Goal: Navigation & Orientation: Find specific page/section

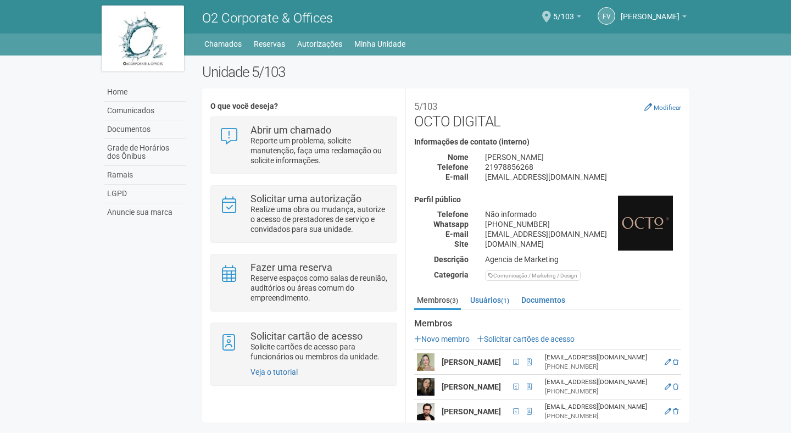
scroll to position [20, 0]
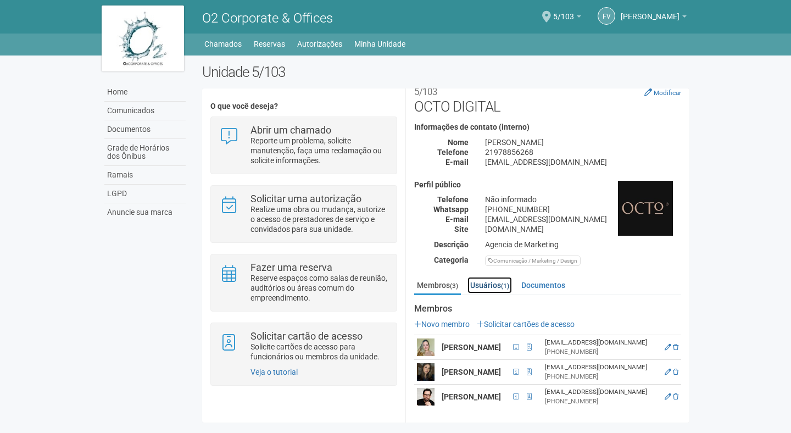
click at [499, 279] on link "Usuários (1)" at bounding box center [490, 285] width 45 height 16
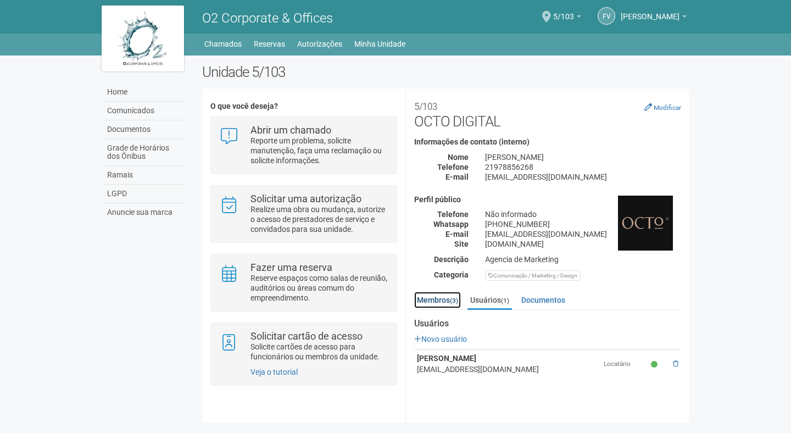
click at [451, 301] on link "Membros (3)" at bounding box center [437, 300] width 47 height 16
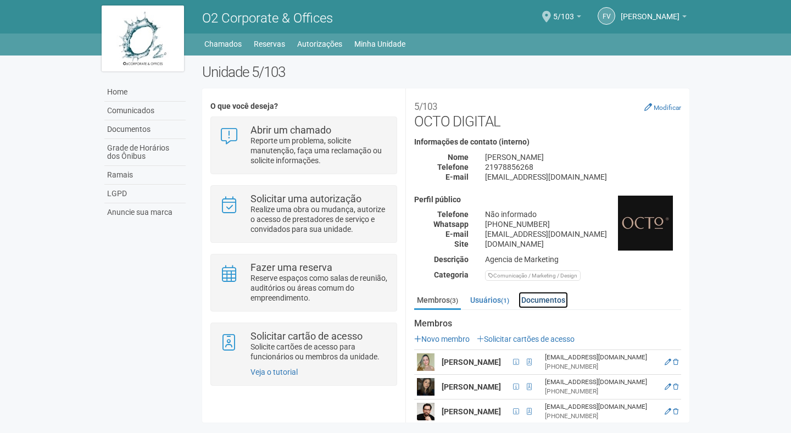
click at [540, 303] on link "Documentos" at bounding box center [543, 300] width 49 height 16
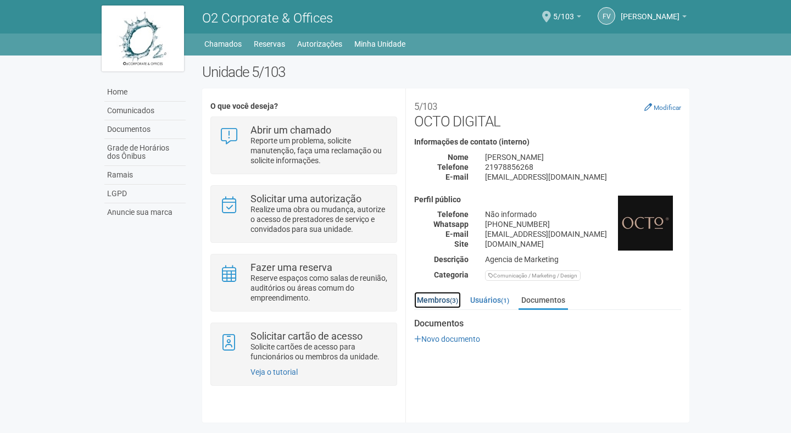
click at [453, 305] on link "Membros (3)" at bounding box center [437, 300] width 47 height 16
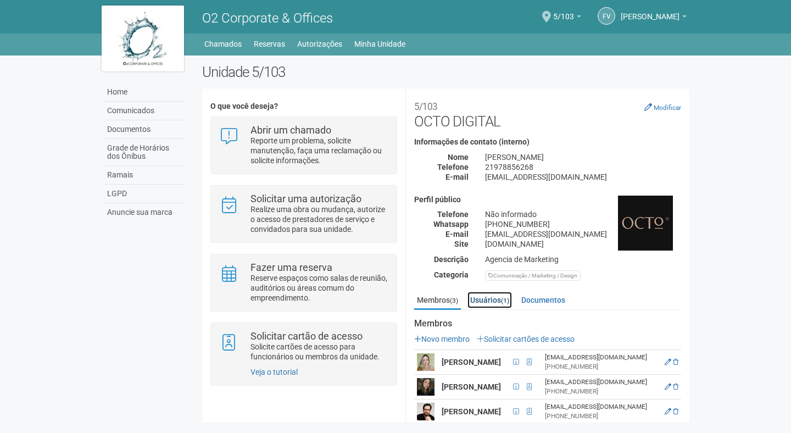
click at [491, 305] on link "Usuários (1)" at bounding box center [490, 300] width 45 height 16
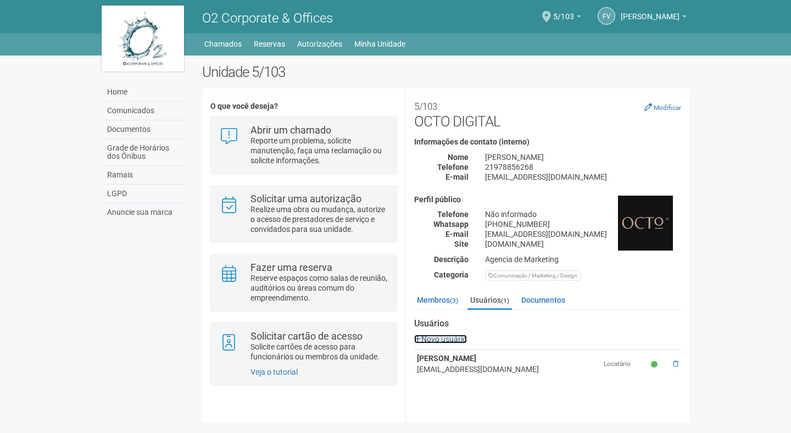
click at [449, 342] on link "Novo usuário" at bounding box center [440, 339] width 53 height 9
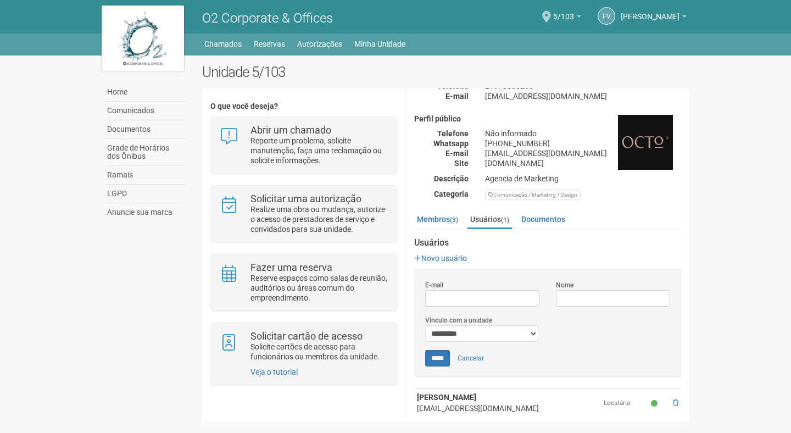
scroll to position [87, 0]
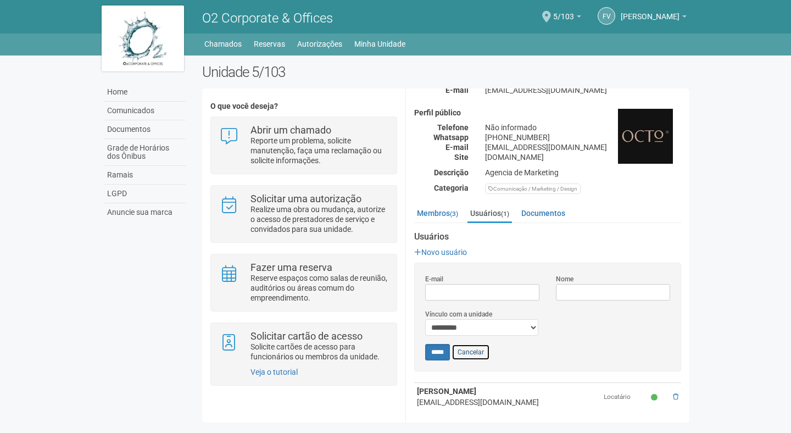
click at [481, 354] on link "Cancelar" at bounding box center [471, 352] width 38 height 16
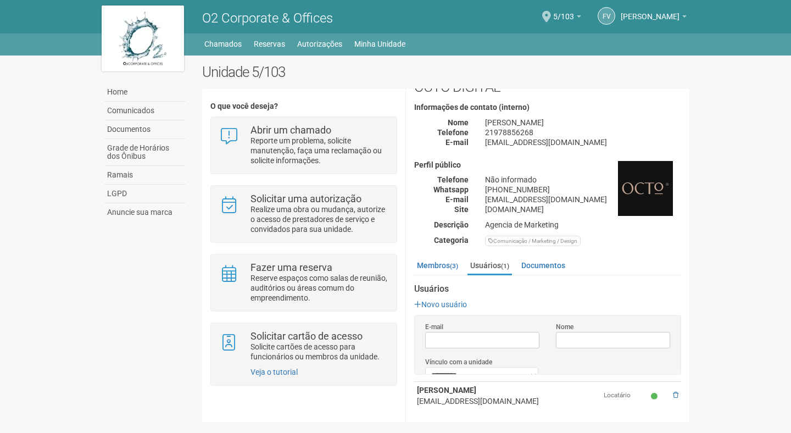
scroll to position [0, 0]
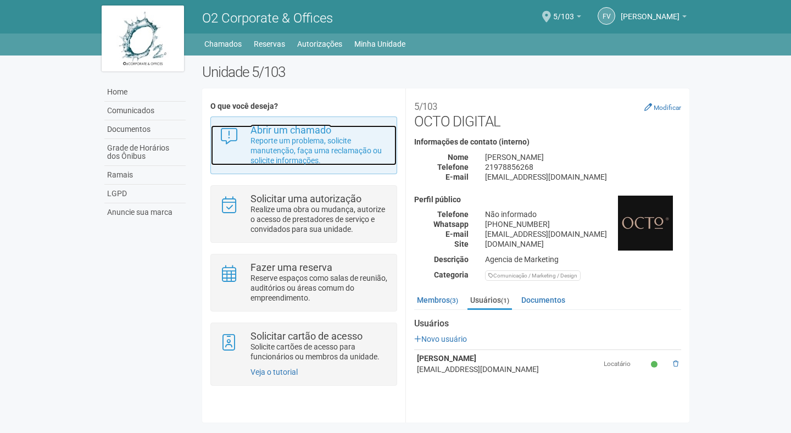
click at [304, 152] on p "Reporte um problema, solicite manutenção, faça uma reclamação ou solicite infor…" at bounding box center [320, 151] width 138 height 30
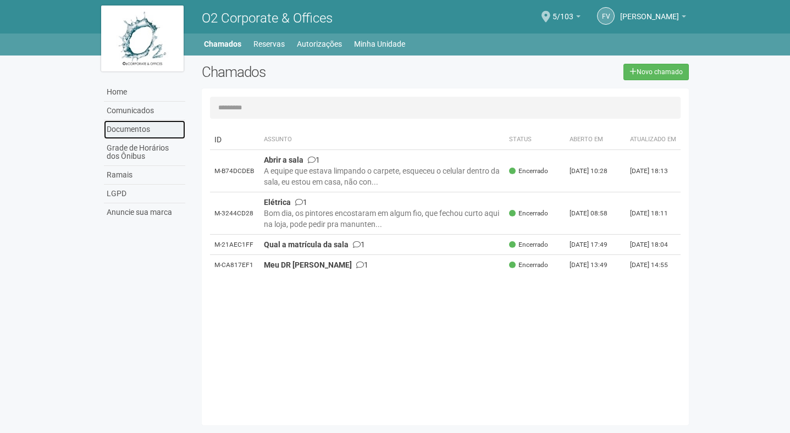
click at [134, 132] on link "Documentos" at bounding box center [144, 129] width 81 height 19
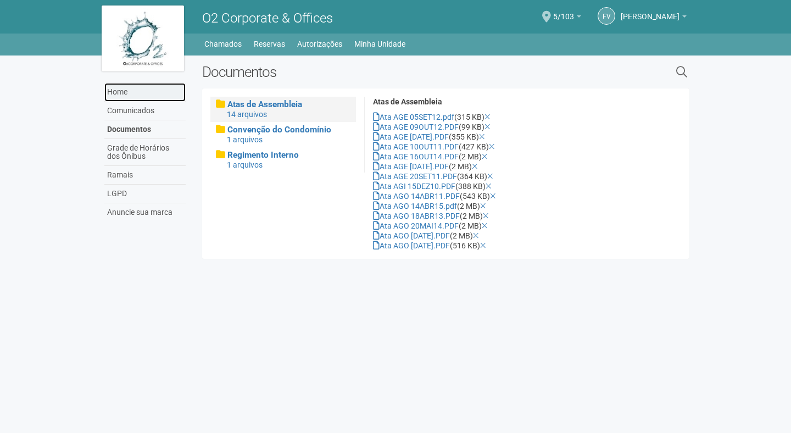
click at [120, 91] on link "Home" at bounding box center [144, 92] width 81 height 19
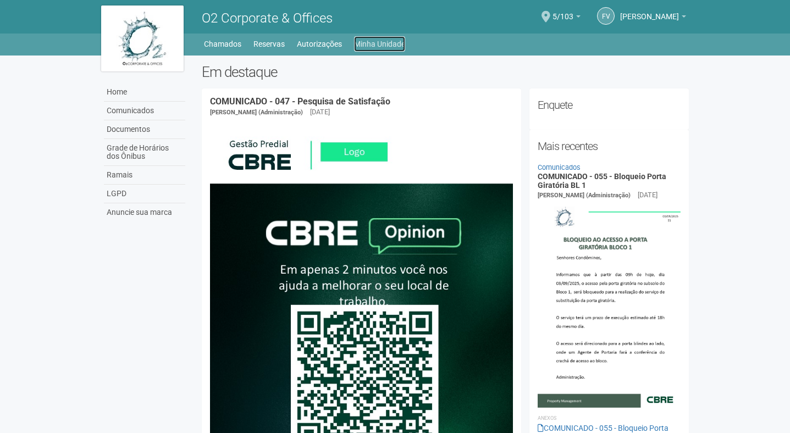
click at [371, 45] on link "Minha Unidade" at bounding box center [379, 43] width 51 height 15
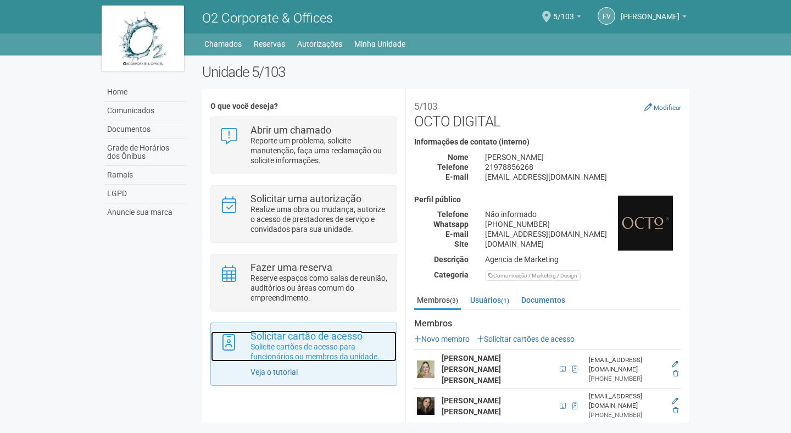
click at [314, 343] on p "Solicite cartões de acesso para funcionários ou membros da unidade." at bounding box center [320, 352] width 138 height 20
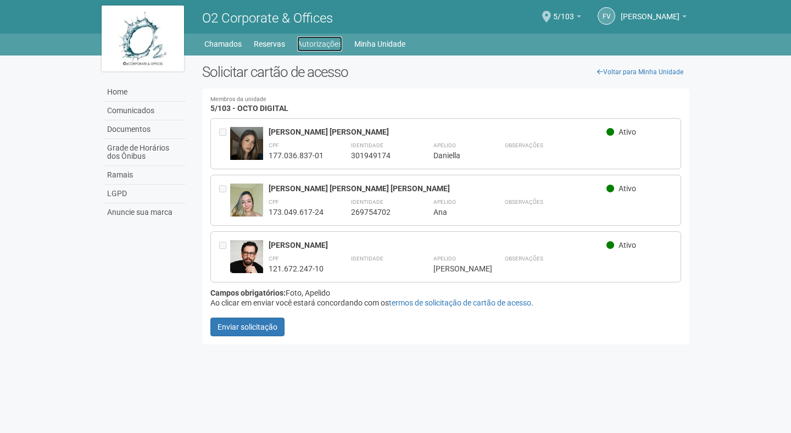
click at [329, 47] on link "Autorizações" at bounding box center [319, 43] width 45 height 15
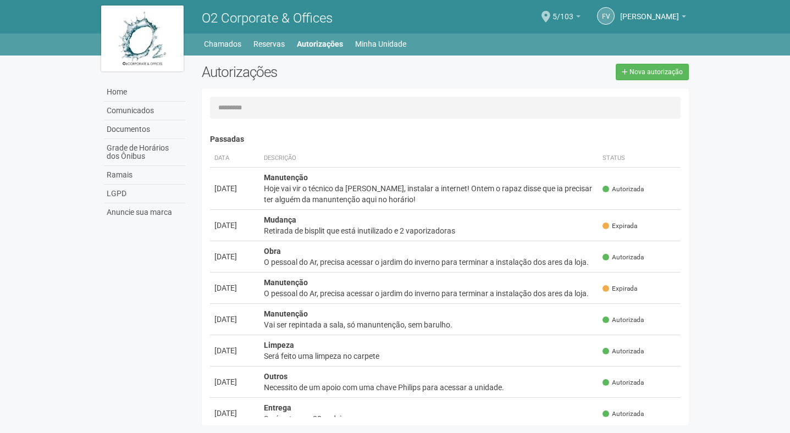
click at [552, 16] on span "5/103" at bounding box center [562, 11] width 21 height 19
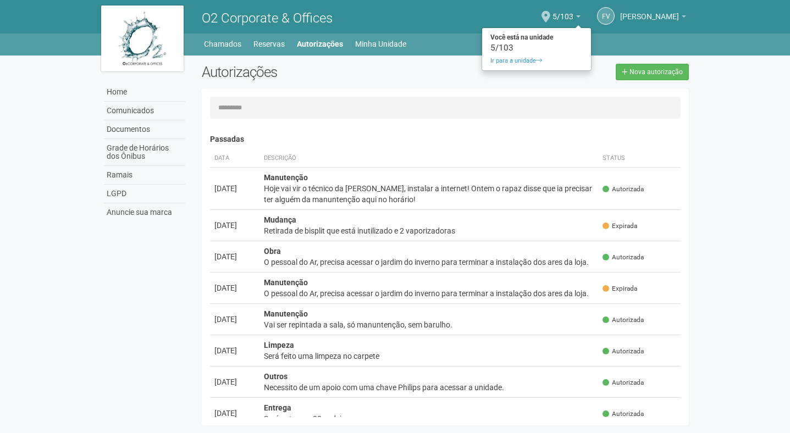
click at [620, 19] on span "[PERSON_NAME]" at bounding box center [649, 11] width 59 height 19
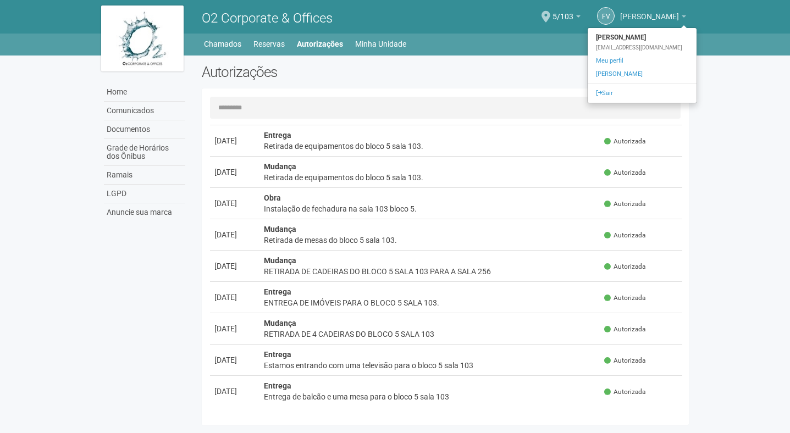
scroll to position [17, 0]
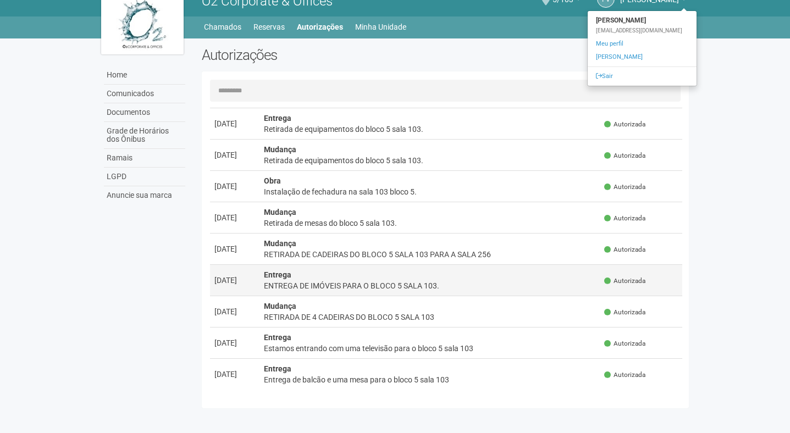
click at [375, 288] on div "ENTREGA DE IMÓVEIS PARA O BLOCO 5 SALA 103." at bounding box center [430, 285] width 332 height 11
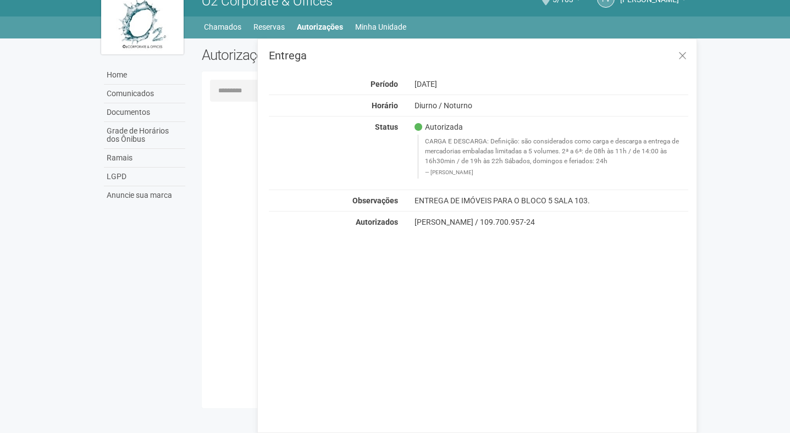
scroll to position [0, 0]
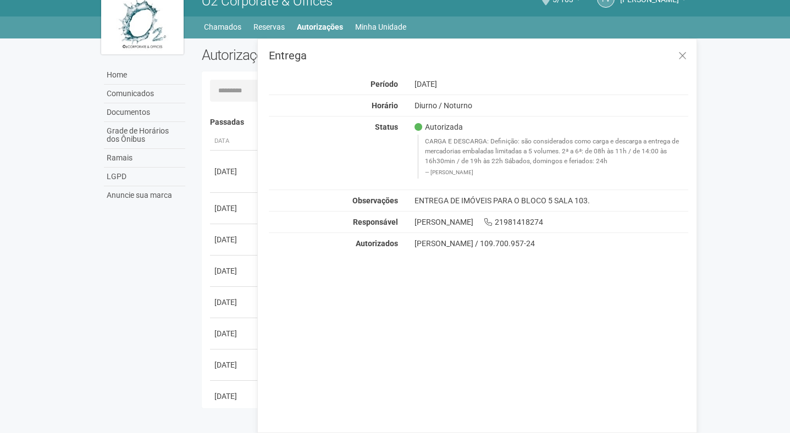
click at [34, 132] on body "Aguarde... O2 Corporate & Offices FV Fernando Vieira Fontes Fernando Vieira Fon…" at bounding box center [395, 199] width 790 height 433
click at [680, 56] on icon at bounding box center [682, 56] width 8 height 11
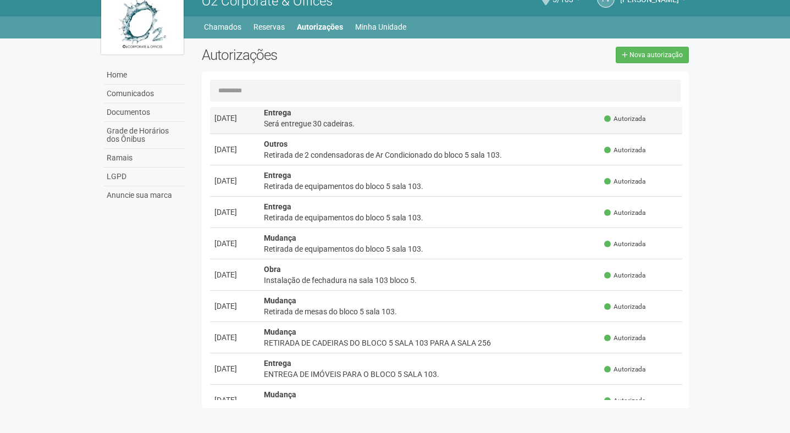
scroll to position [366, 0]
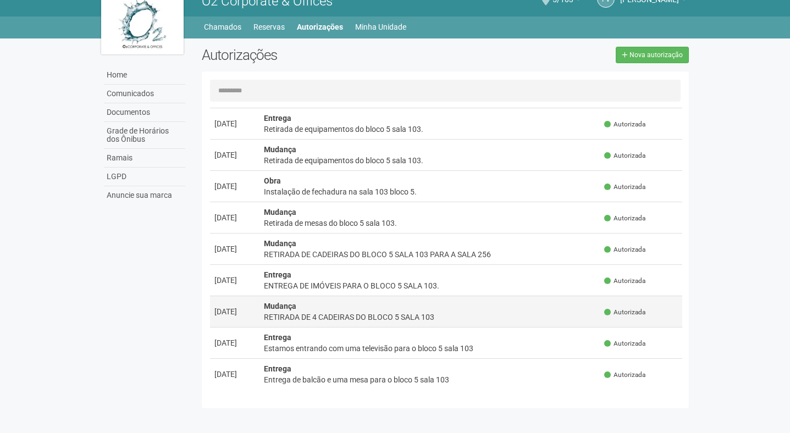
click at [337, 313] on div "RETIRADA DE 4 CADEIRAS DO BLOCO 5 SALA 103" at bounding box center [430, 317] width 332 height 11
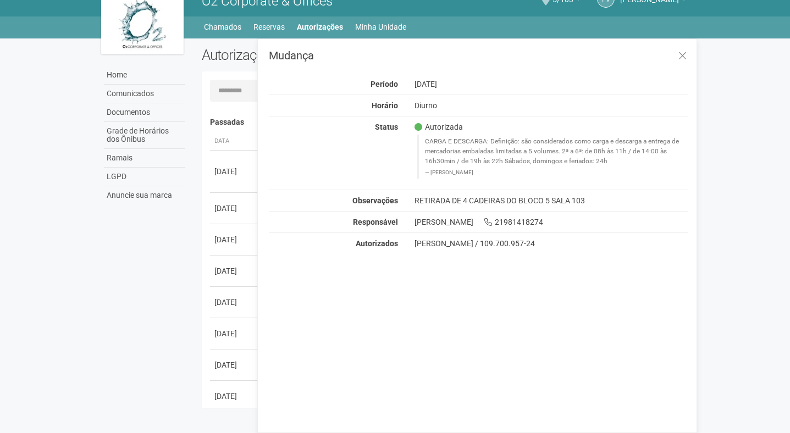
click at [195, 285] on div "Autorizações Nova autorização Carregando... Nenhuma autorização foi solicitada …" at bounding box center [445, 230] width 504 height 367
click at [126, 91] on link "Comunicados" at bounding box center [144, 94] width 81 height 19
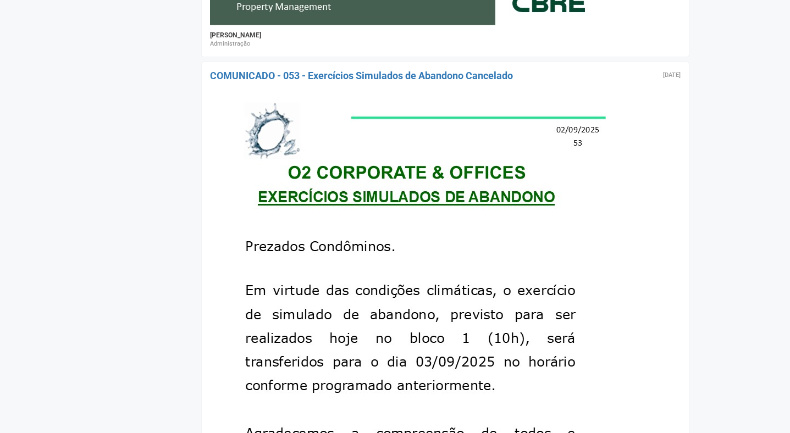
scroll to position [2269, 0]
